Goal: Navigation & Orientation: Understand site structure

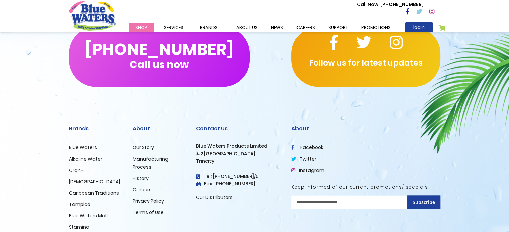
scroll to position [1163, 0]
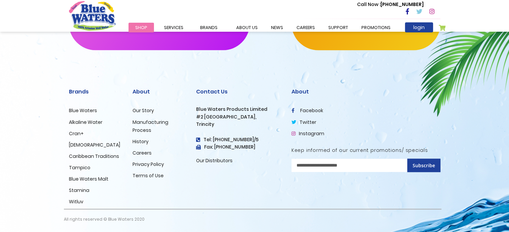
click at [91, 120] on link "Alkaline Water" at bounding box center [85, 122] width 33 height 7
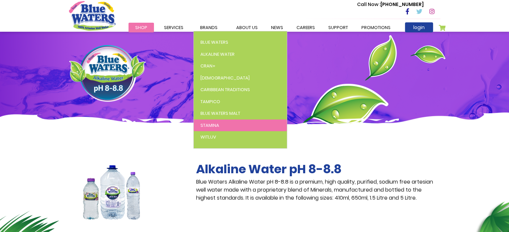
click at [209, 128] on span "Stamina" at bounding box center [209, 125] width 19 height 6
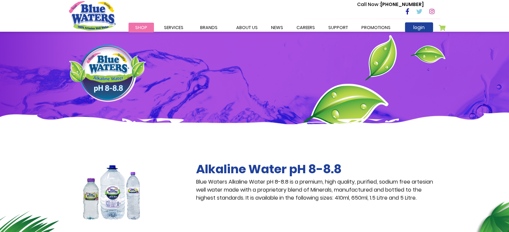
scroll to position [2, 0]
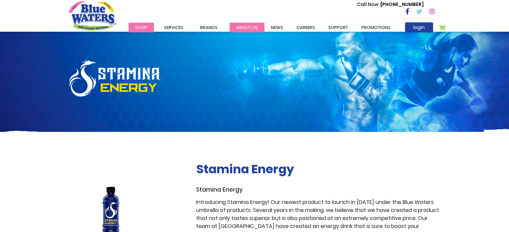
click at [251, 25] on link "about us" at bounding box center [246, 28] width 35 height 10
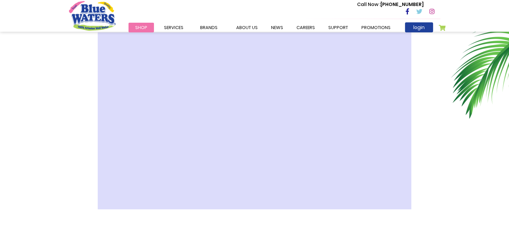
scroll to position [234, 0]
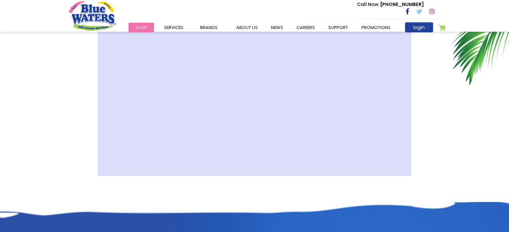
click at [356, 191] on div "Our Story Blue Waters Products Limited established in the year 1999 in Trinidad…" at bounding box center [254, 50] width 371 height 304
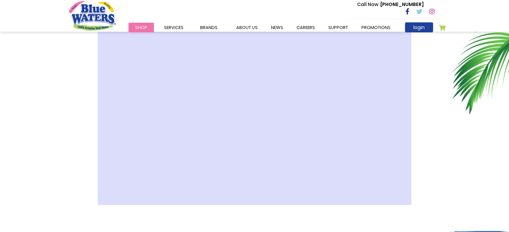
scroll to position [167, 0]
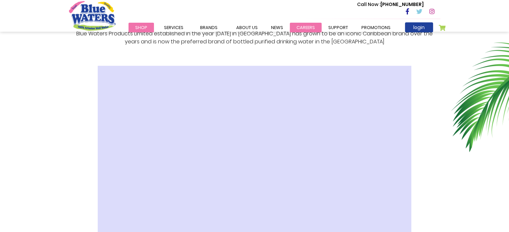
click at [296, 27] on link "careers" at bounding box center [306, 28] width 32 height 10
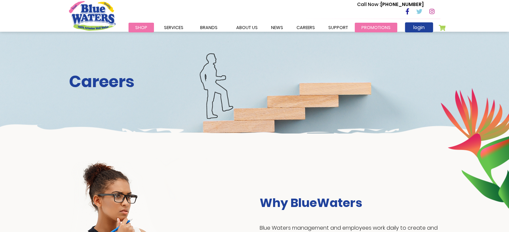
click at [369, 24] on link "Promotions" at bounding box center [376, 28] width 42 height 10
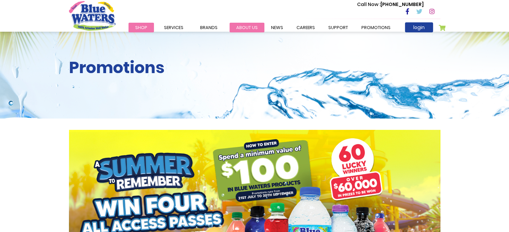
click at [256, 25] on link "about us" at bounding box center [246, 28] width 35 height 10
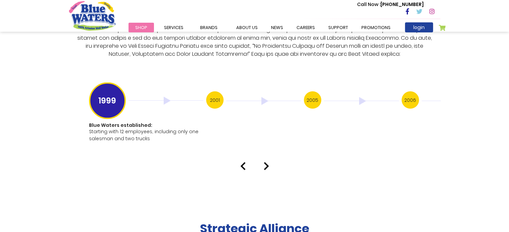
scroll to position [1305, 0]
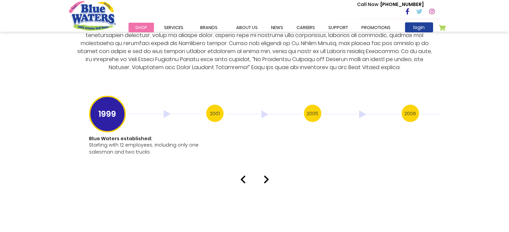
click at [270, 176] on div at bounding box center [254, 180] width 381 height 8
click at [267, 176] on img at bounding box center [266, 180] width 5 height 8
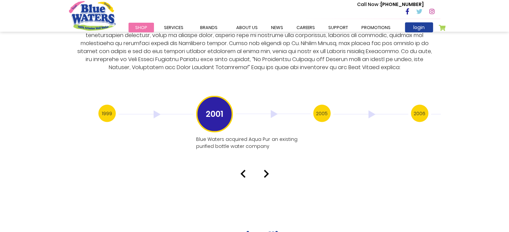
click at [266, 170] on img at bounding box center [266, 174] width 5 height 8
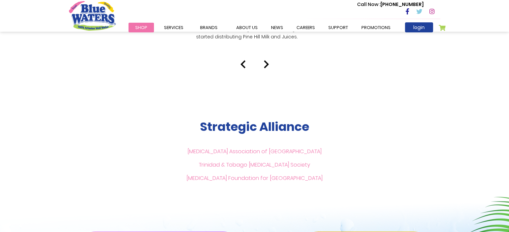
scroll to position [1405, 0]
